Goal: Information Seeking & Learning: Learn about a topic

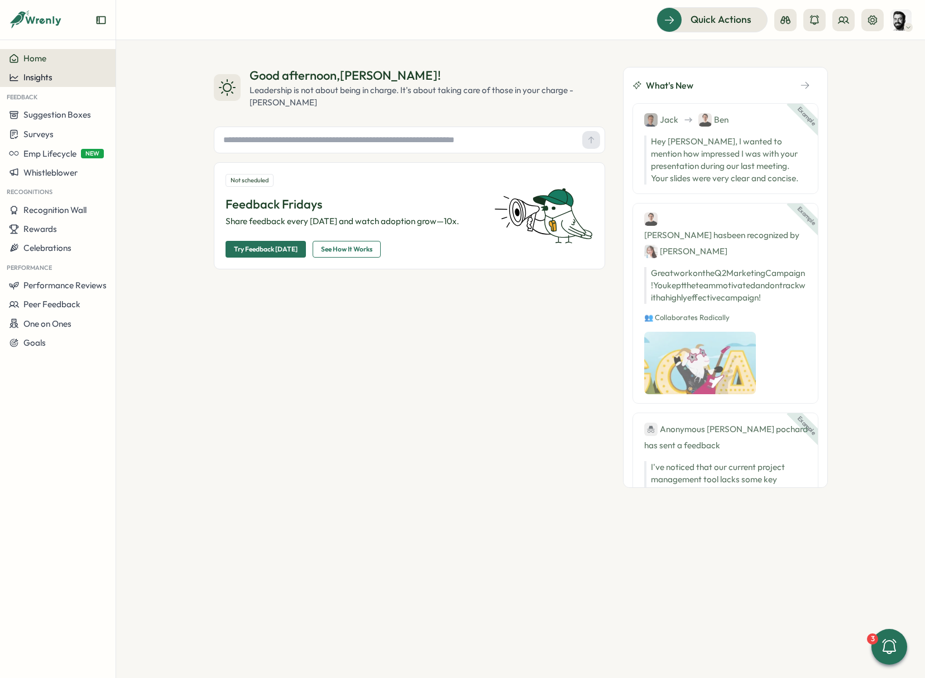
click at [81, 81] on div "Insights" at bounding box center [58, 78] width 98 height 10
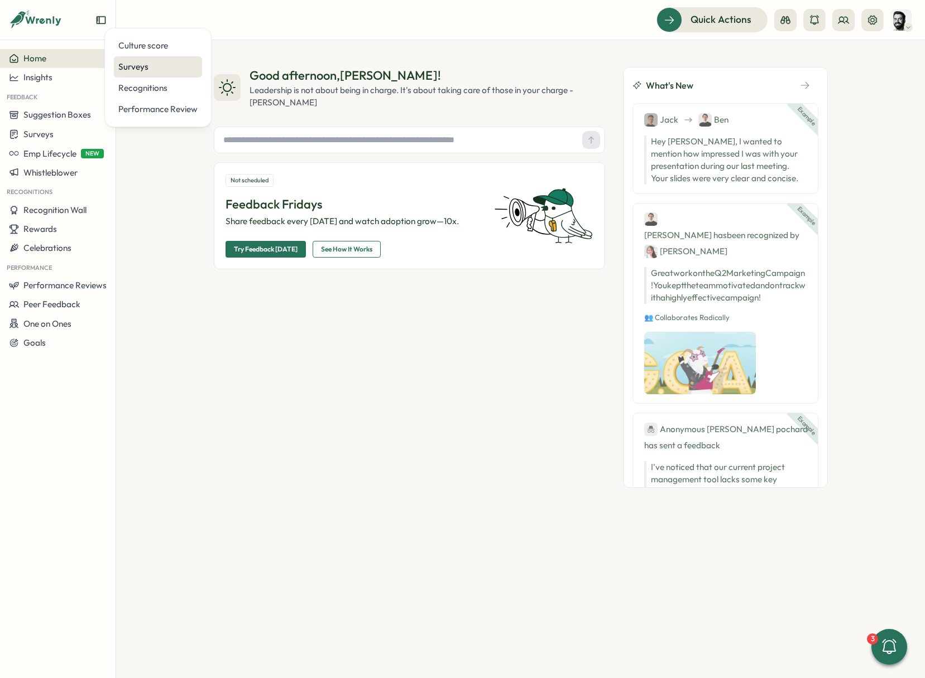
click at [147, 69] on div "Surveys" at bounding box center [157, 67] width 79 height 12
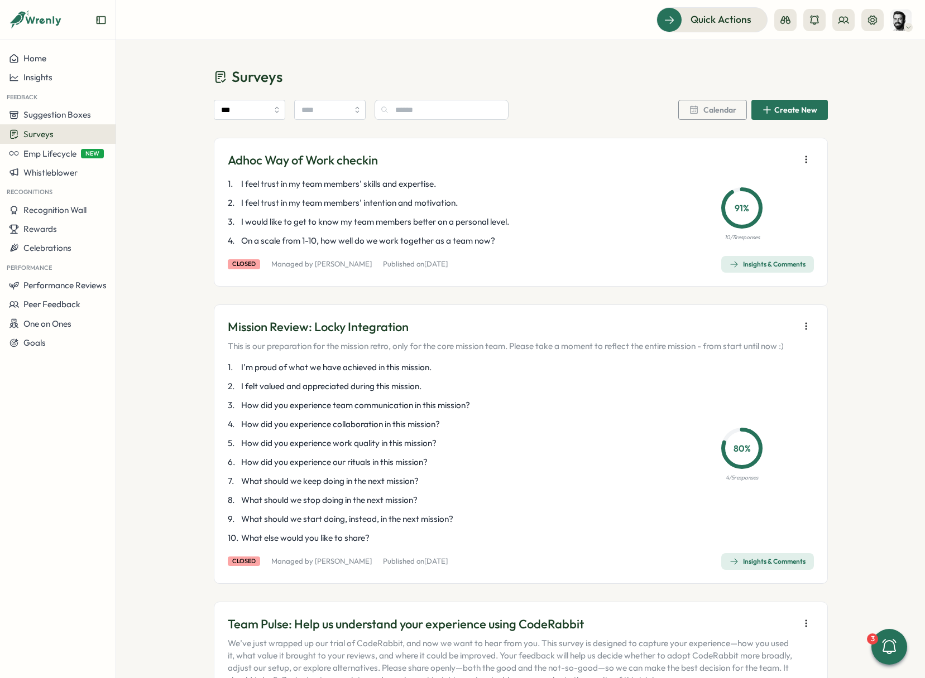
click at [761, 267] on div "Insights & Comments" at bounding box center [767, 264] width 76 height 9
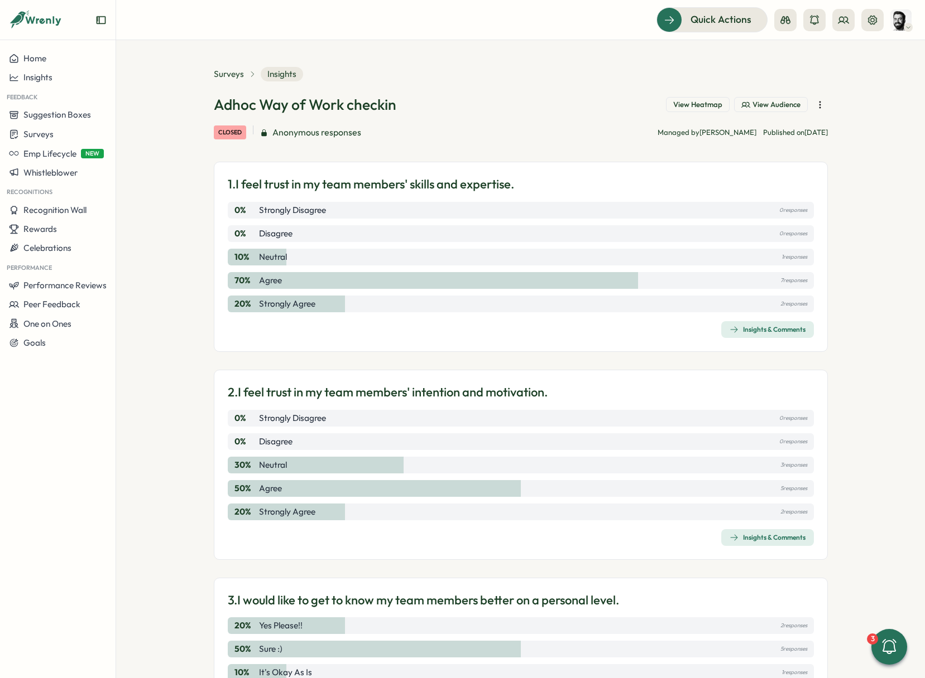
click at [463, 107] on div "Adhoc Way of Work checkin View Heatmap View Audience" at bounding box center [521, 105] width 614 height 20
drag, startPoint x: 826, startPoint y: 132, endPoint x: 779, endPoint y: 132, distance: 46.9
click at [779, 132] on section "Surveys Insights Adhoc Way of Work checkin View Heatmap View Audience closed An…" at bounding box center [520, 359] width 809 height 638
click at [874, 129] on section "Surveys Insights Adhoc Way of Work checkin View Heatmap View Audience closed An…" at bounding box center [520, 359] width 809 height 638
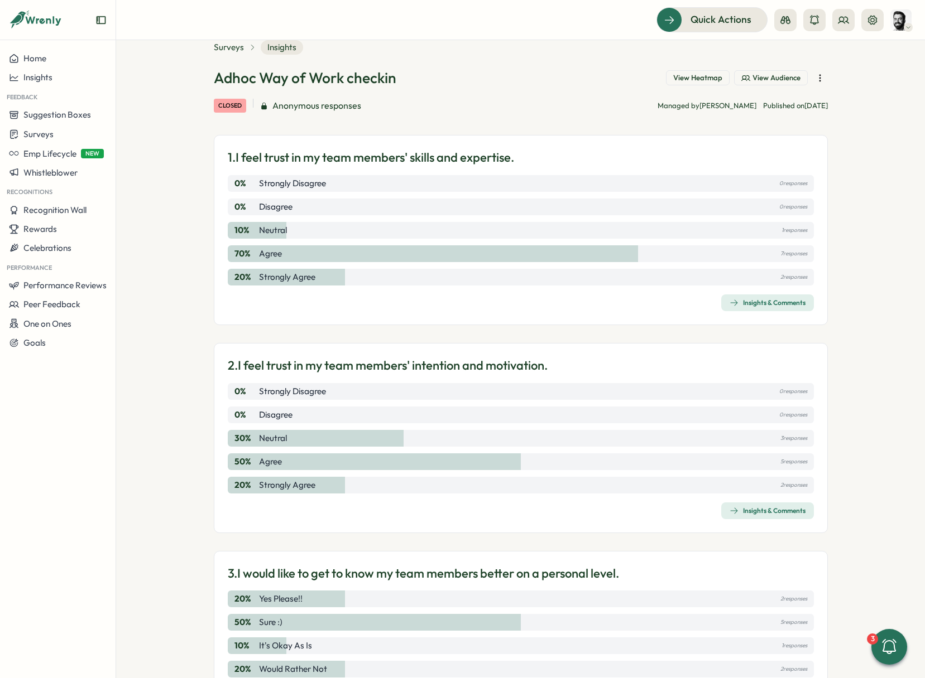
drag, startPoint x: 788, startPoint y: 227, endPoint x: 757, endPoint y: 227, distance: 30.7
click at [757, 227] on div "10 % Neutral 1 responses" at bounding box center [521, 230] width 586 height 17
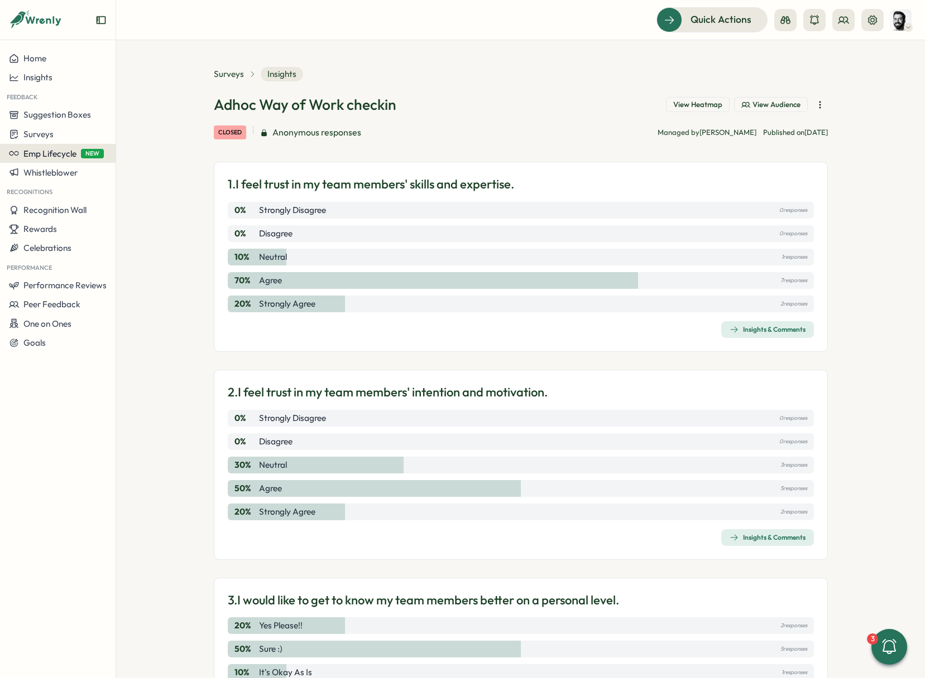
scroll to position [0, 0]
click at [406, 33] on header "Quick Actions" at bounding box center [520, 20] width 809 height 40
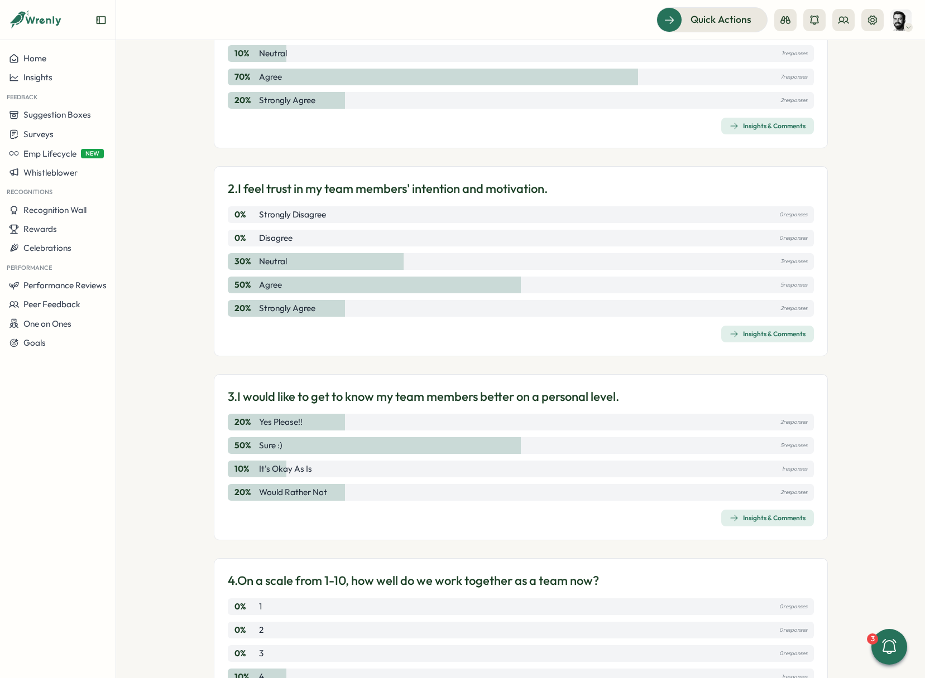
scroll to position [205, 0]
